Goal: Subscribe to service/newsletter

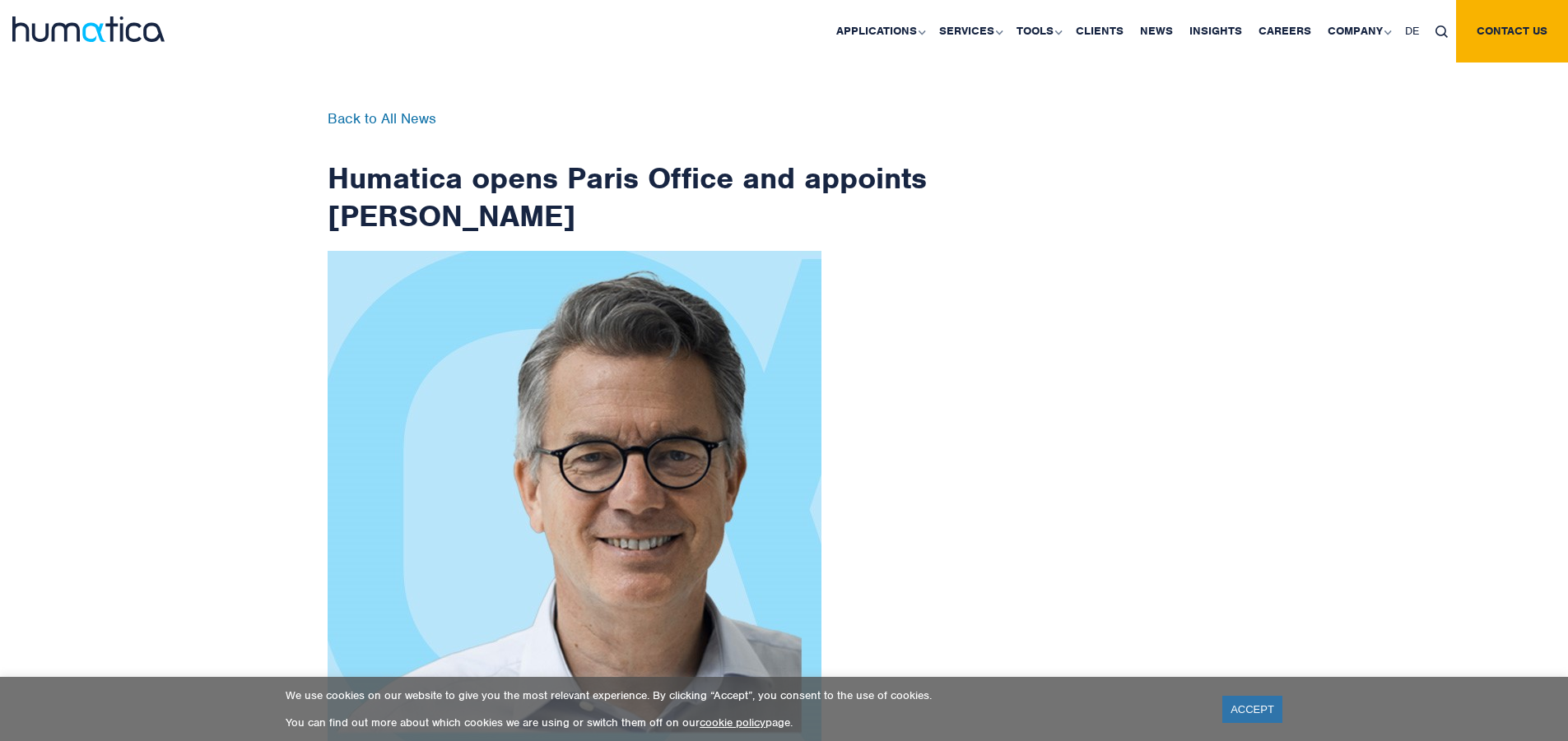
scroll to position [2624, 0]
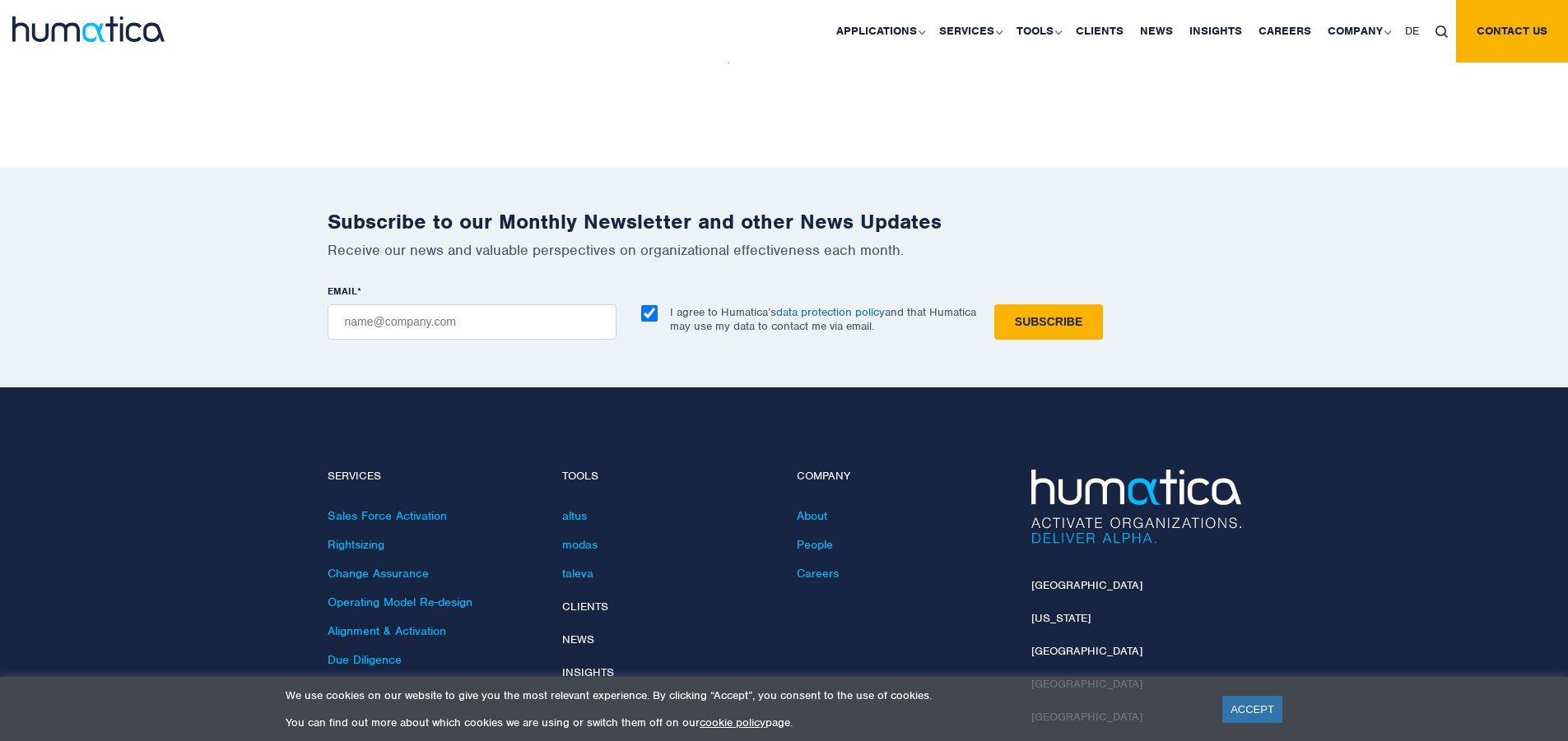
checkbox input "true"
type input "[EMAIL_ADDRESS][DOMAIN_NAME]"
click at [994, 305] on input "Subscribe" at bounding box center [1049, 322] width 109 height 36
